Goal: Information Seeking & Learning: Compare options

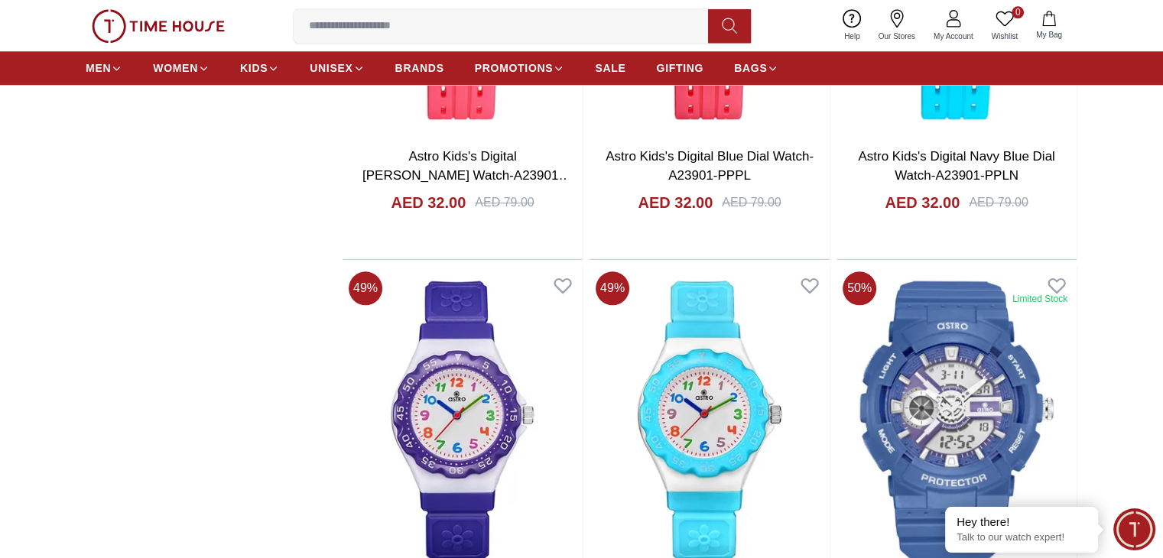
scroll to position [1759, 0]
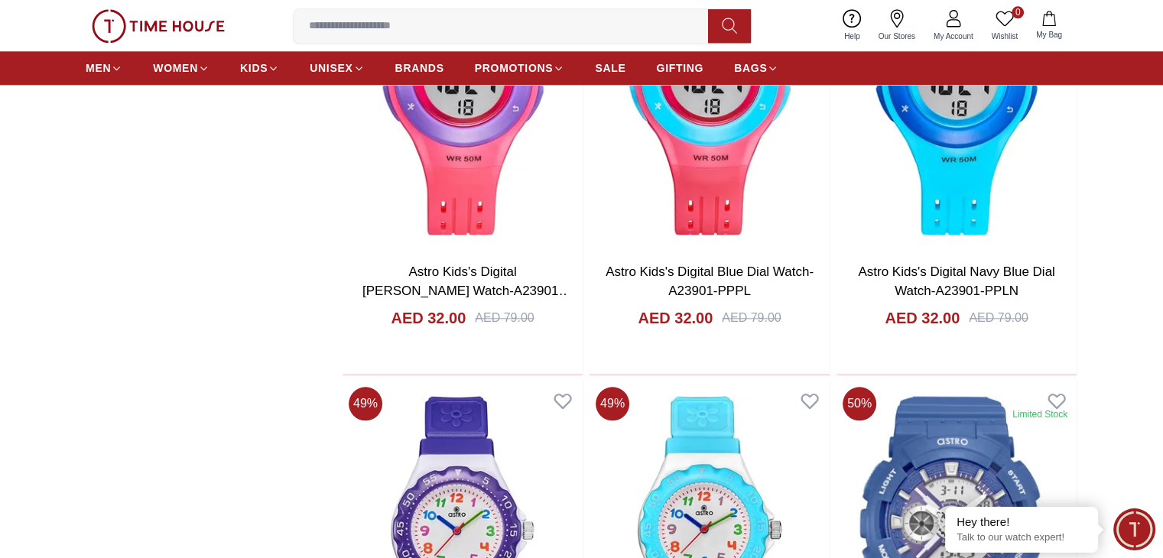
scroll to position [1529, 0]
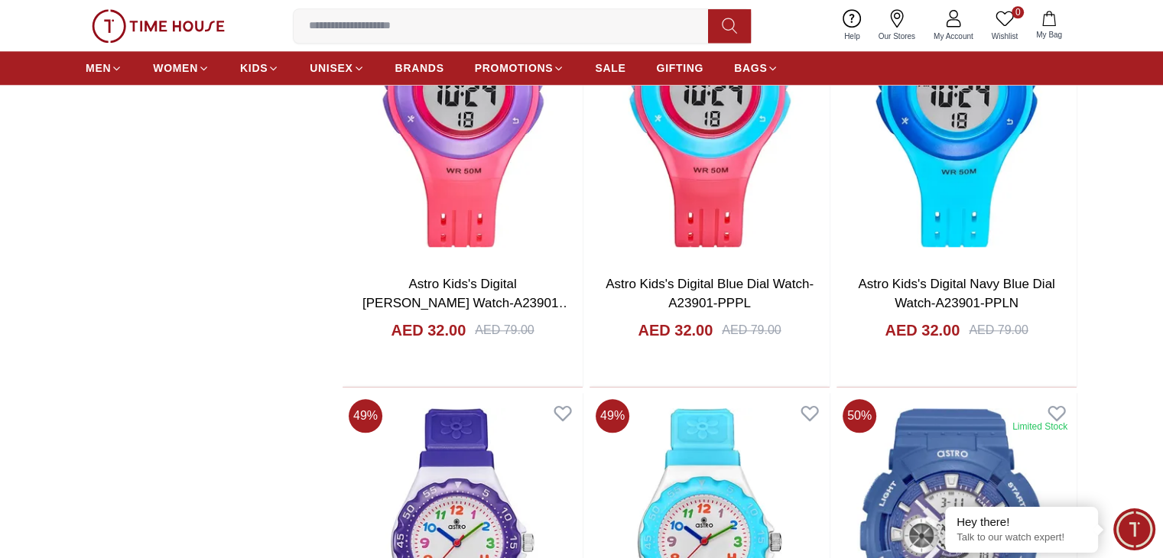
scroll to position [1606, 0]
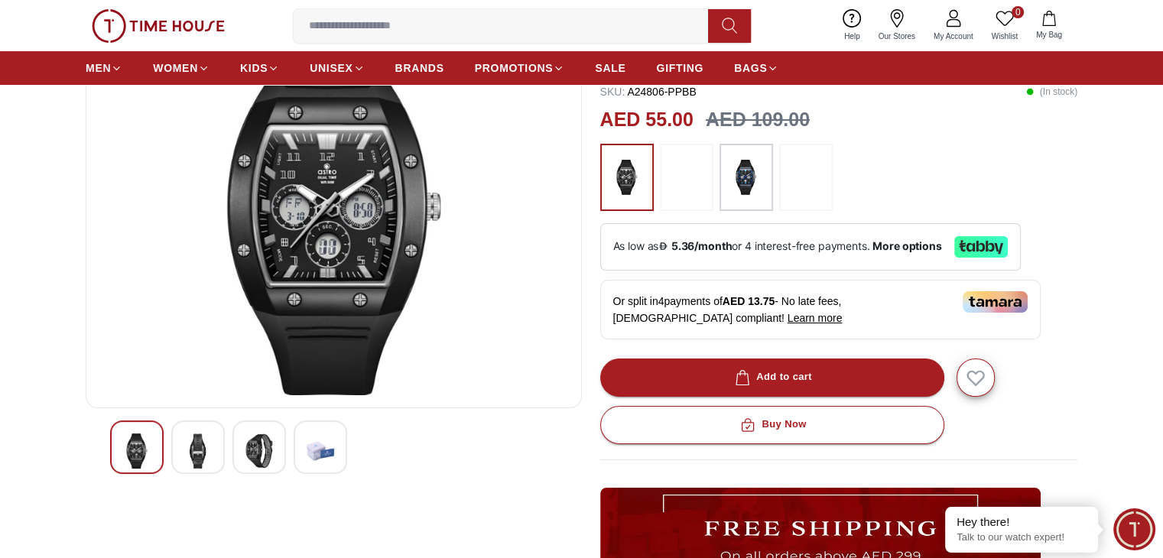
scroll to position [229, 0]
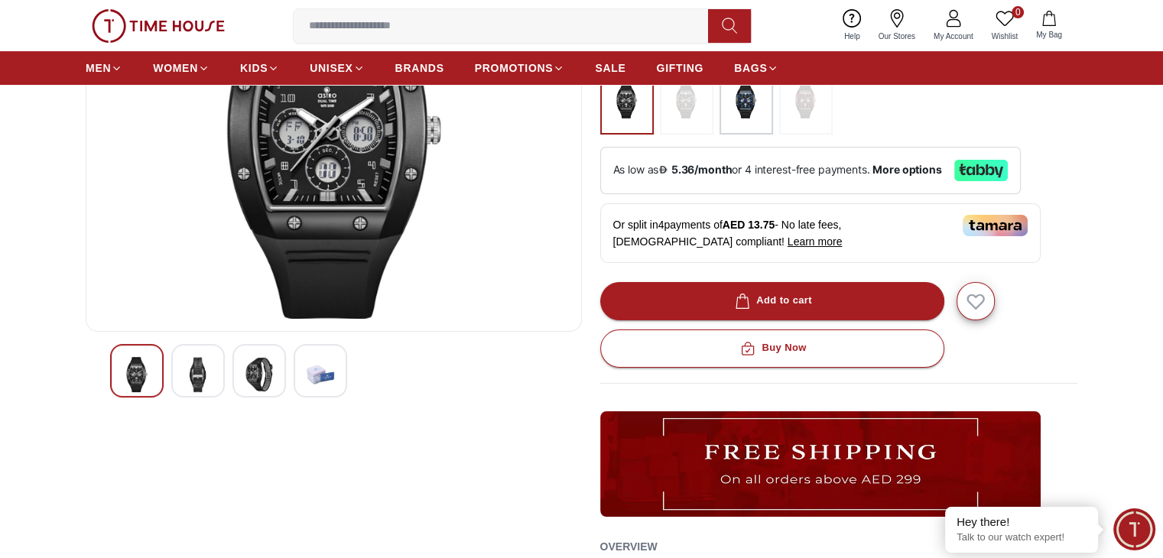
click at [327, 366] on img at bounding box center [321, 374] width 28 height 35
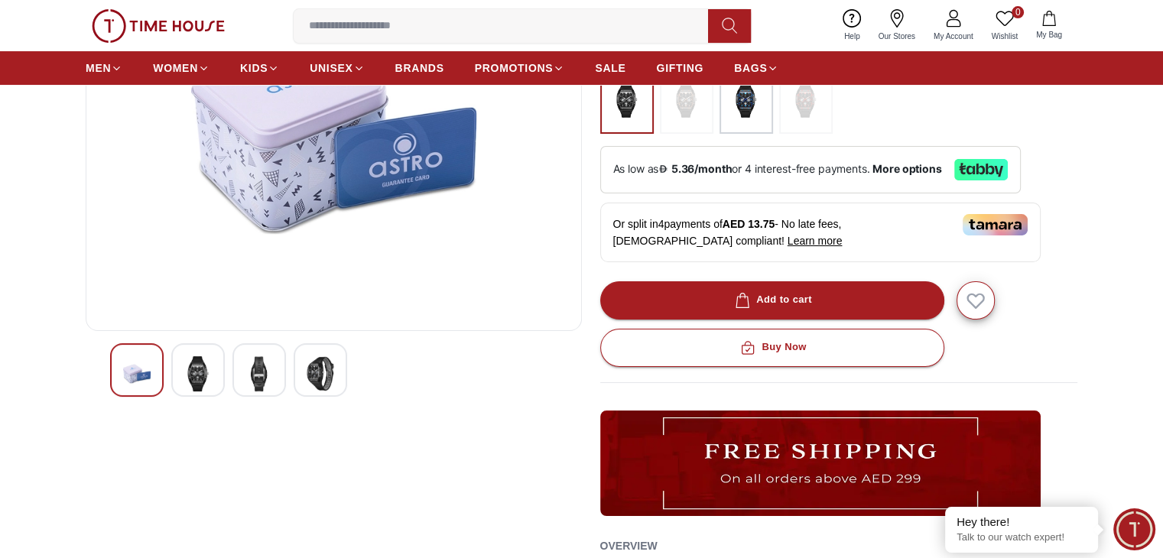
scroll to position [535, 0]
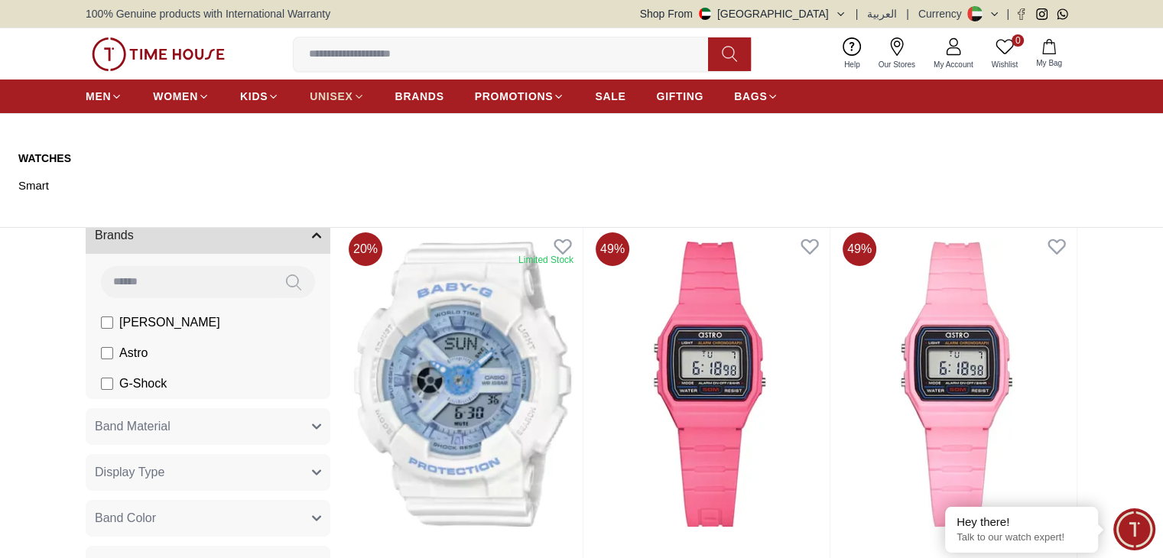
click at [361, 99] on icon at bounding box center [358, 96] width 11 height 11
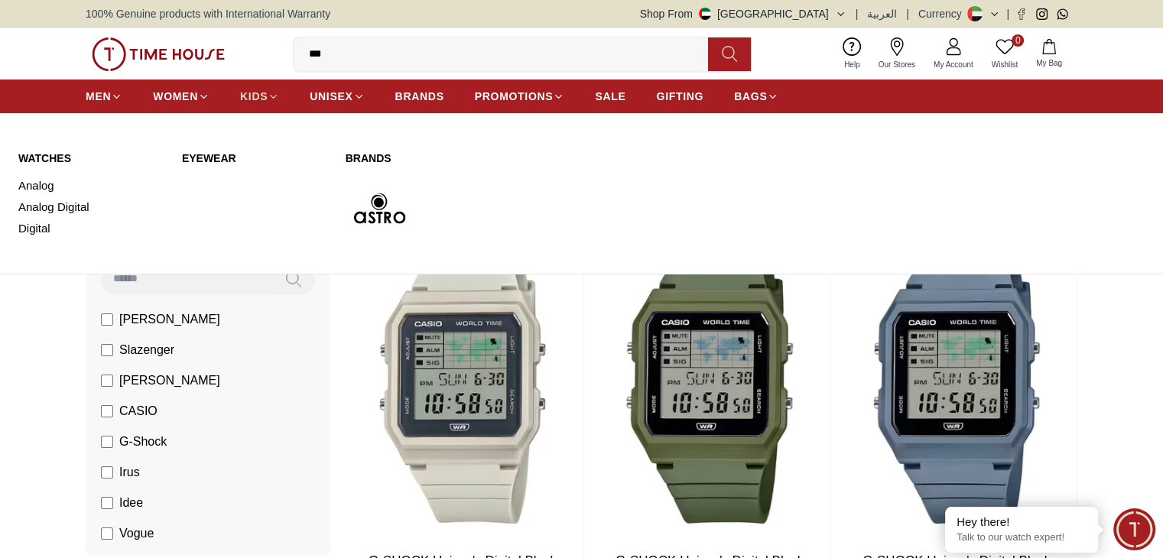
click at [275, 91] on icon at bounding box center [273, 96] width 11 height 11
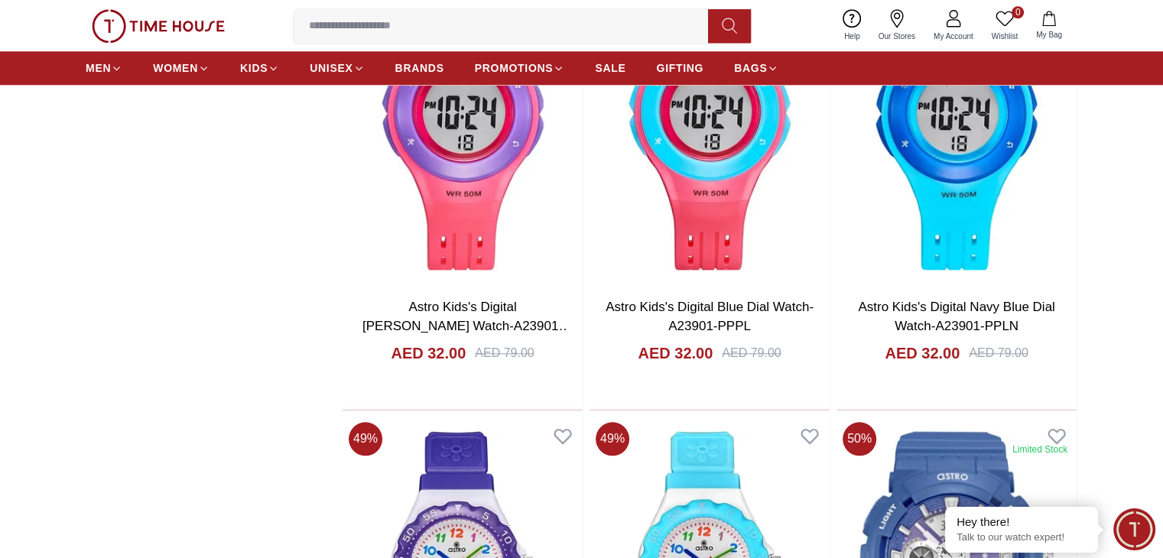
scroll to position [1835, 0]
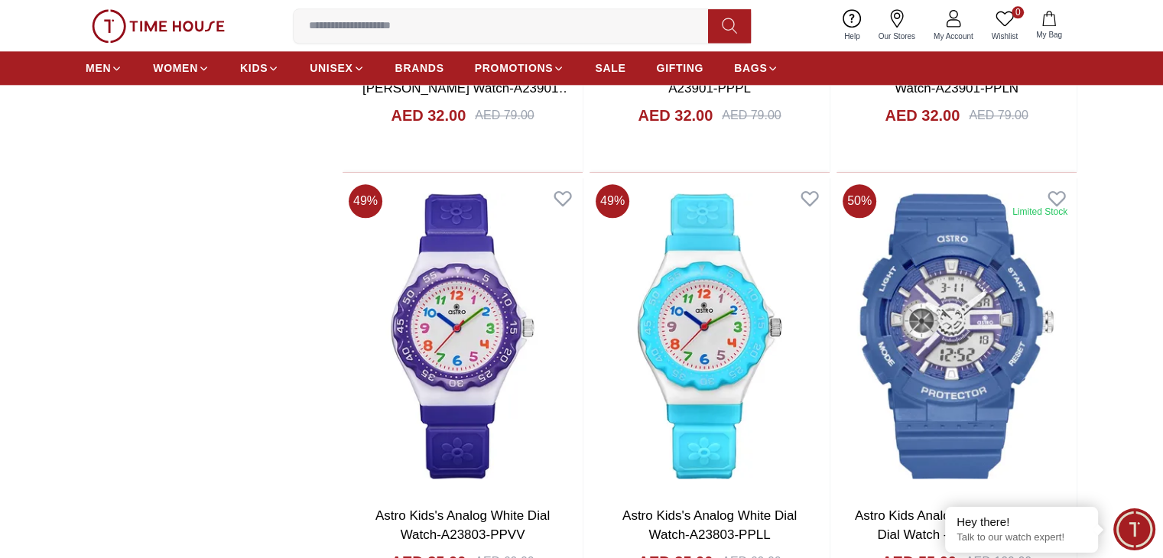
scroll to position [1453, 0]
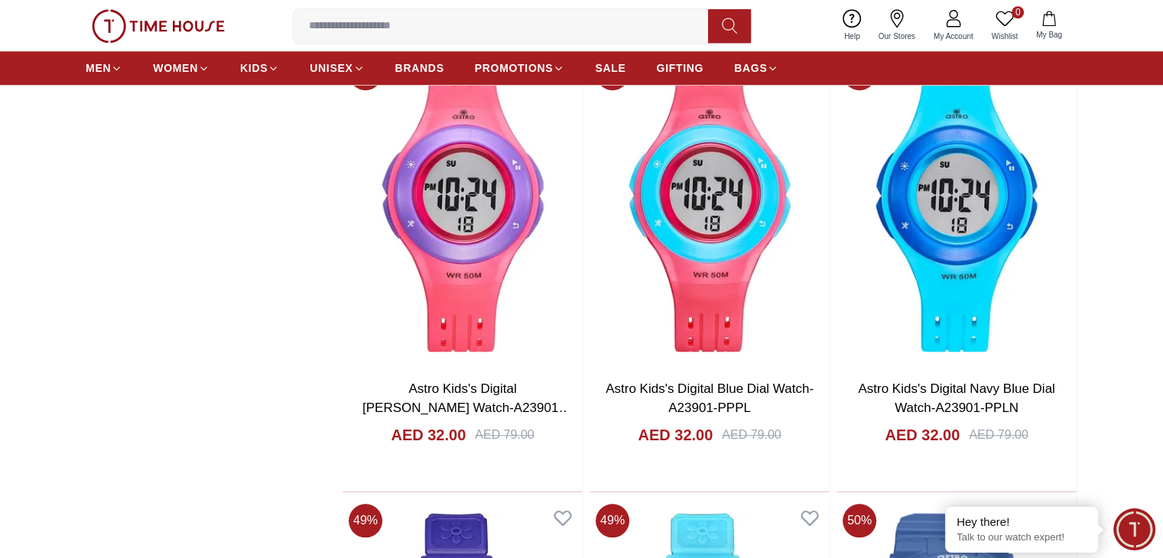
scroll to position [1606, 0]
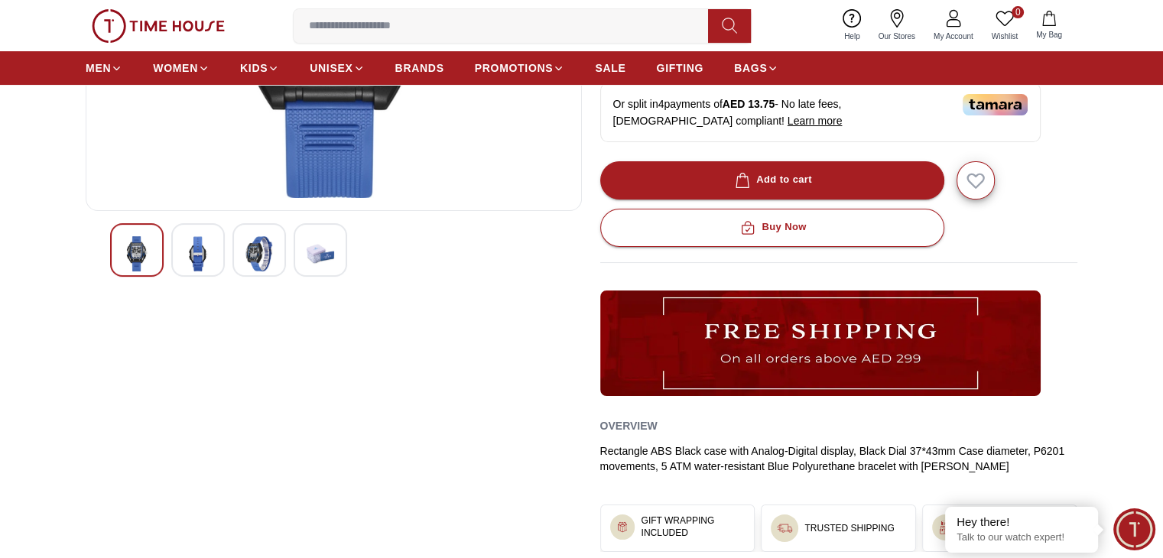
scroll to position [382, 0]
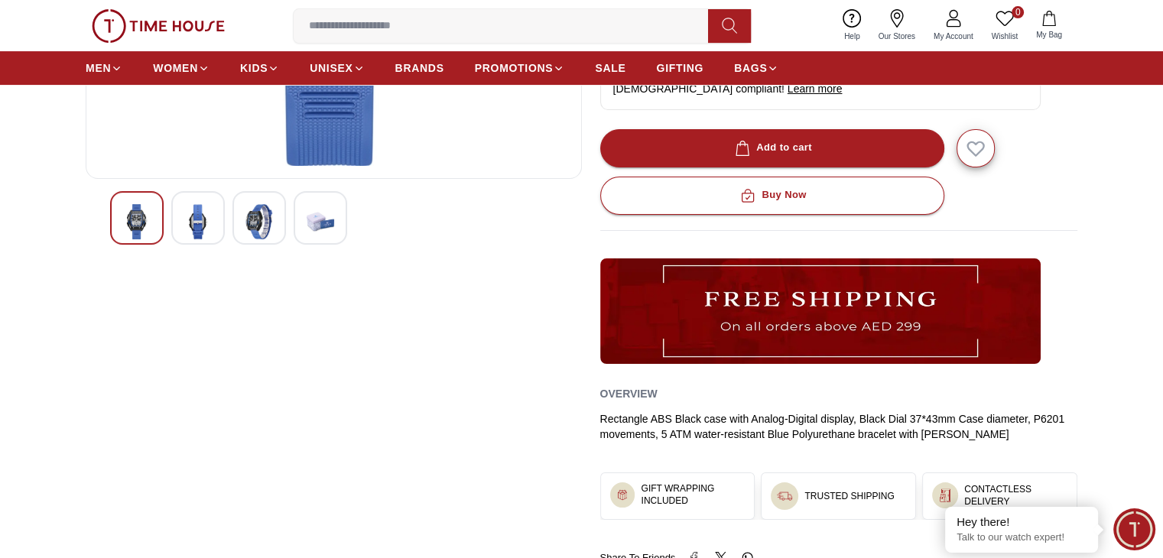
click at [138, 219] on img at bounding box center [137, 221] width 28 height 35
click at [243, 222] on div at bounding box center [259, 218] width 54 height 54
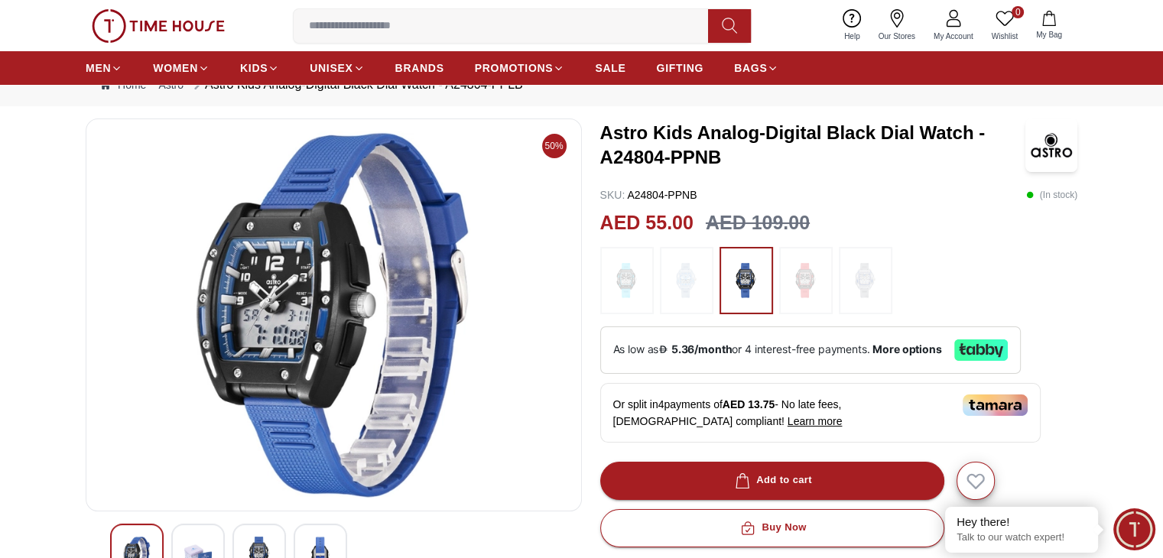
scroll to position [76, 0]
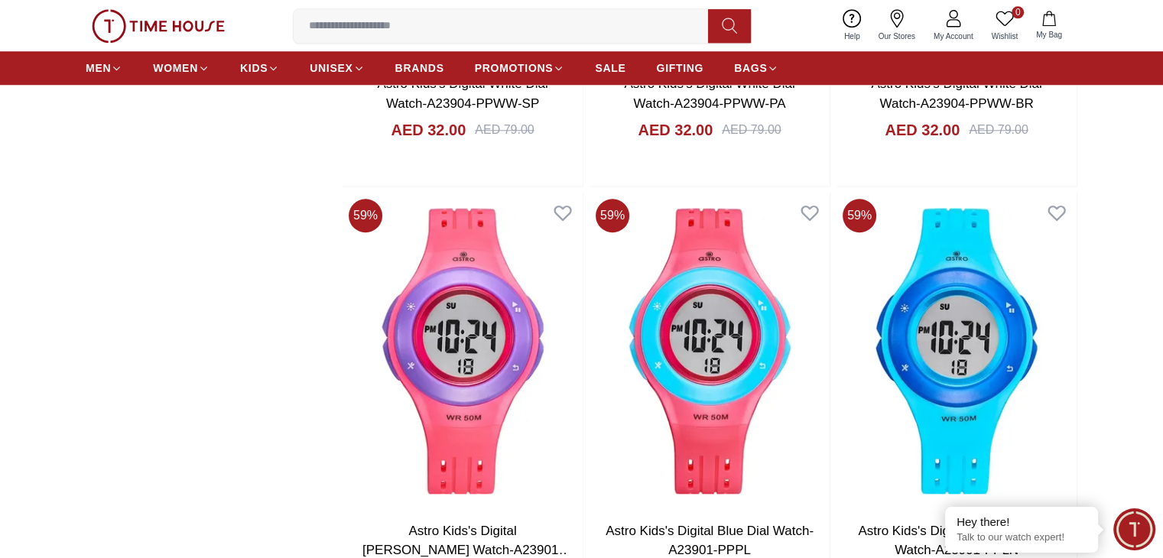
scroll to position [1533, 0]
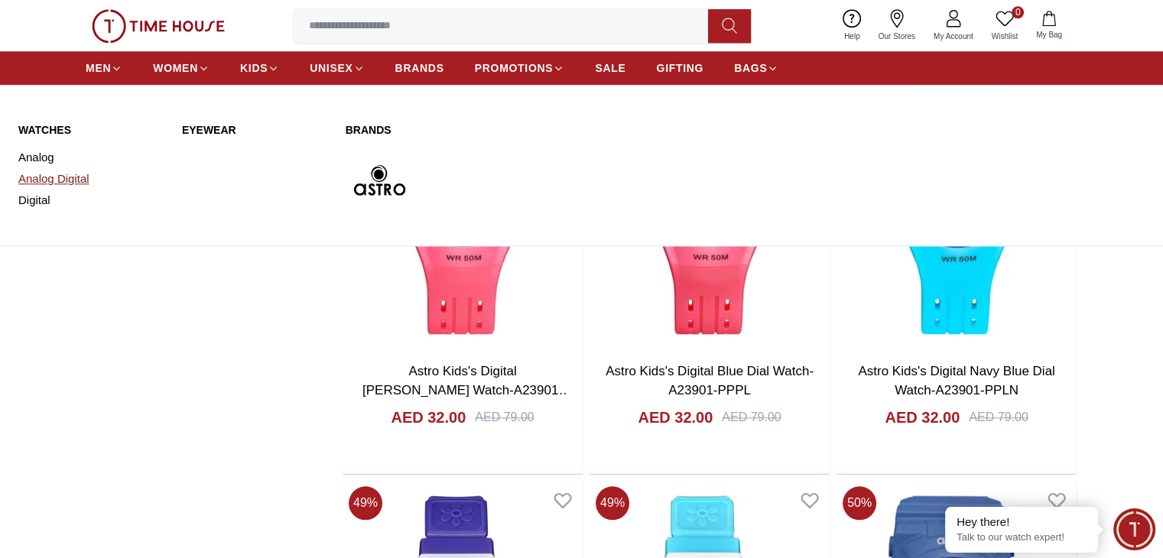
click at [61, 174] on link "Analog Digital" at bounding box center [90, 178] width 145 height 21
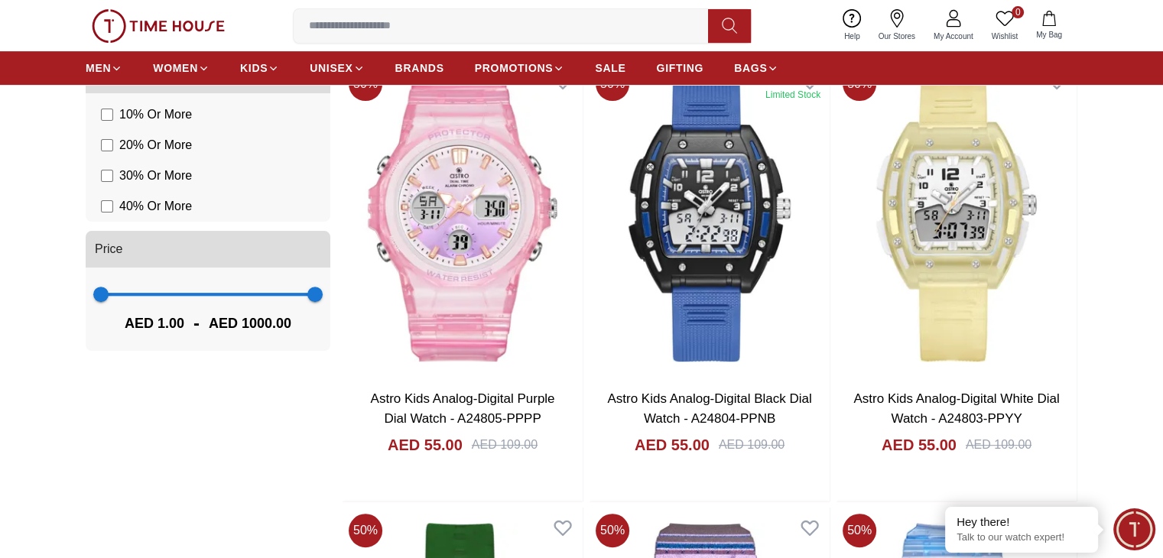
scroll to position [153, 0]
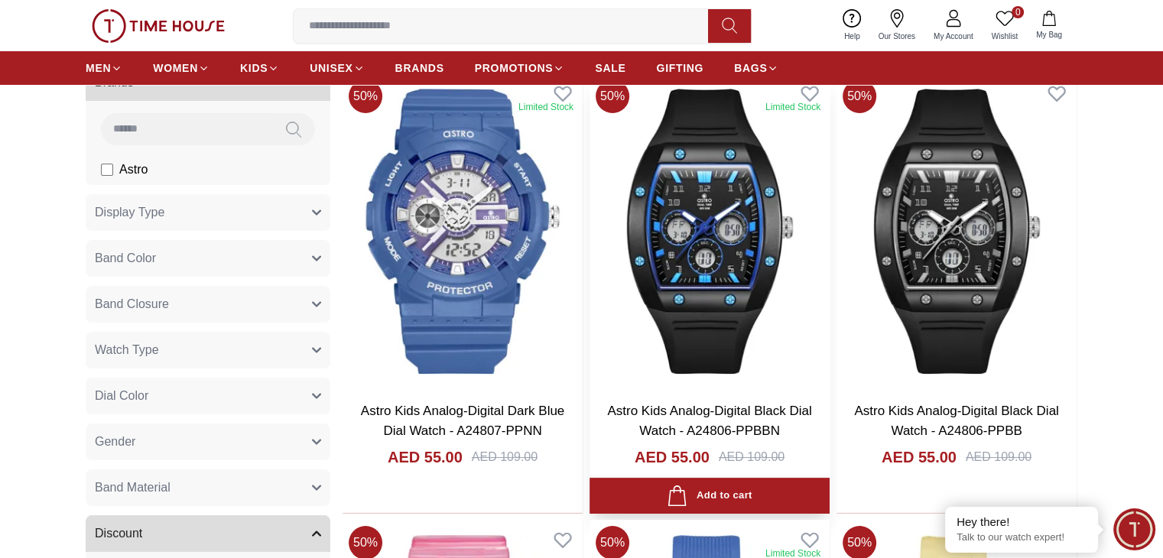
click at [619, 264] on img at bounding box center [710, 231] width 240 height 316
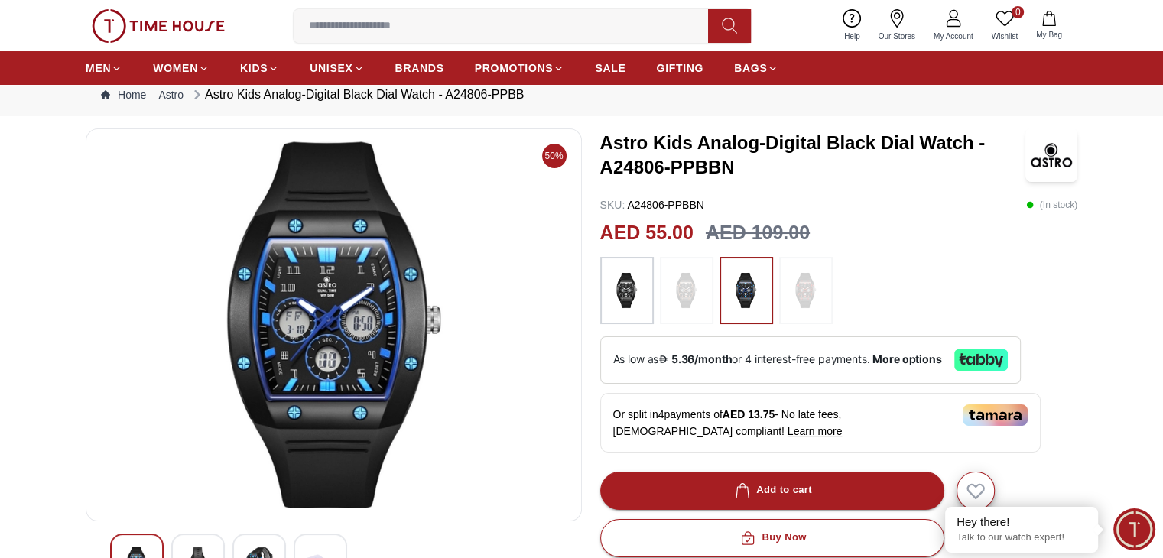
scroll to position [76, 0]
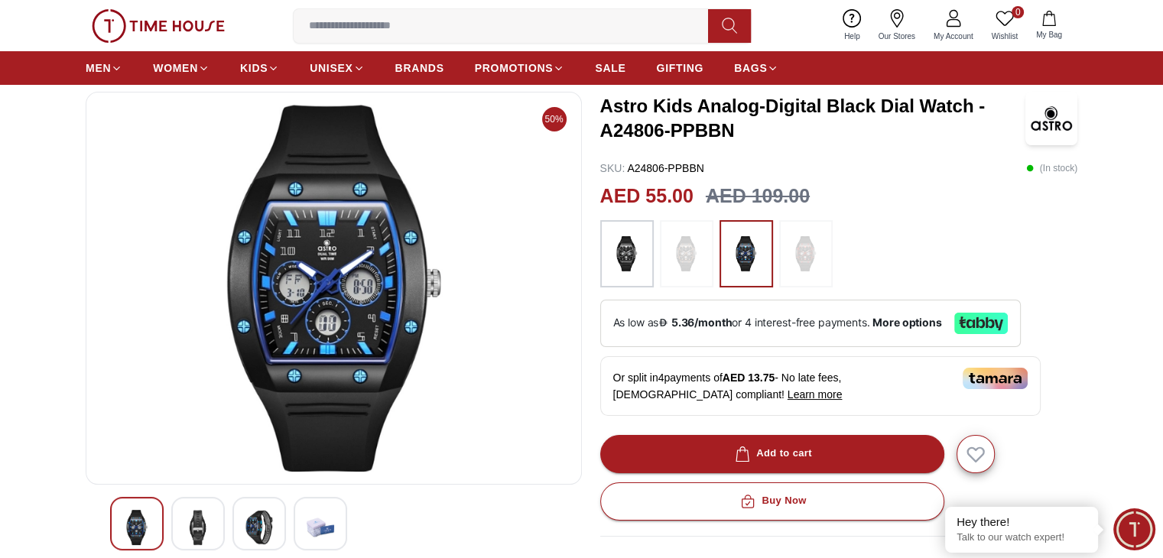
click at [638, 252] on img at bounding box center [627, 254] width 38 height 52
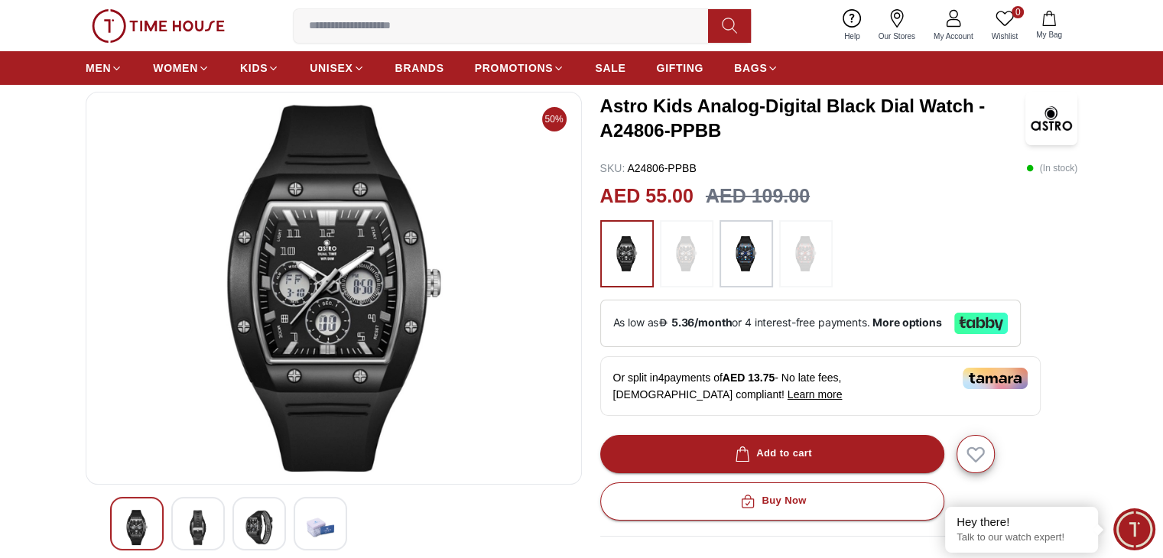
click at [734, 256] on img at bounding box center [746, 254] width 38 height 52
